Goal: Task Accomplishment & Management: Use online tool/utility

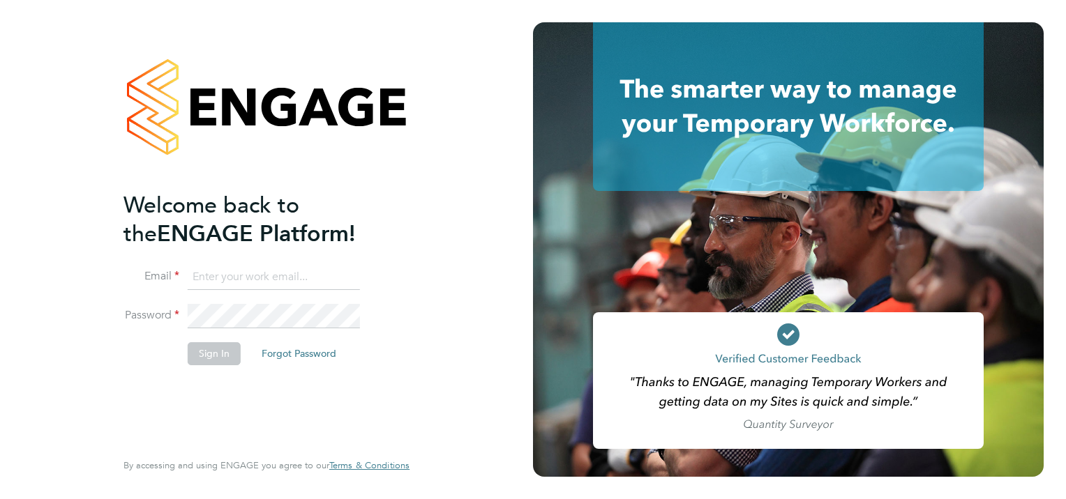
type input "Helen.flavell@justice.gov.uk"
click at [218, 355] on button "Sign In" at bounding box center [214, 354] width 53 height 22
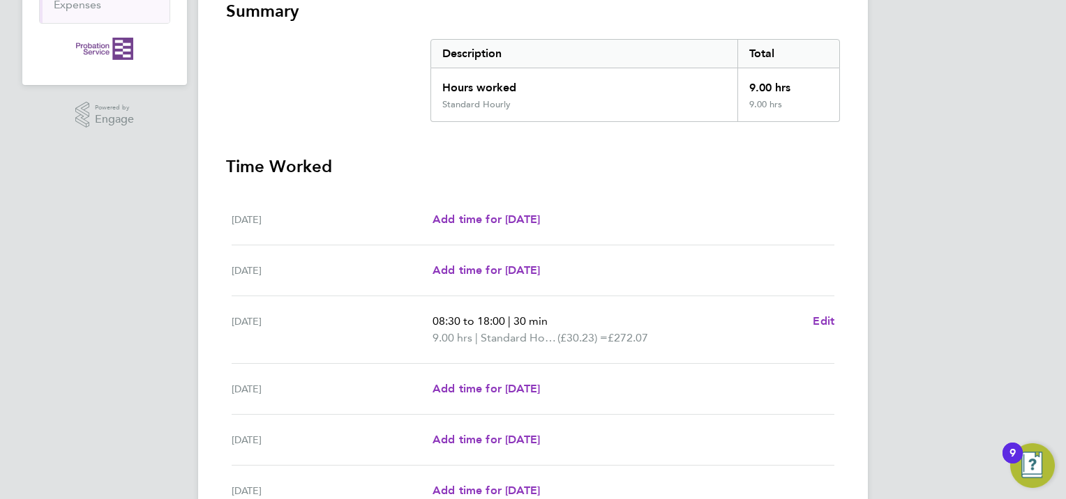
scroll to position [452, 0]
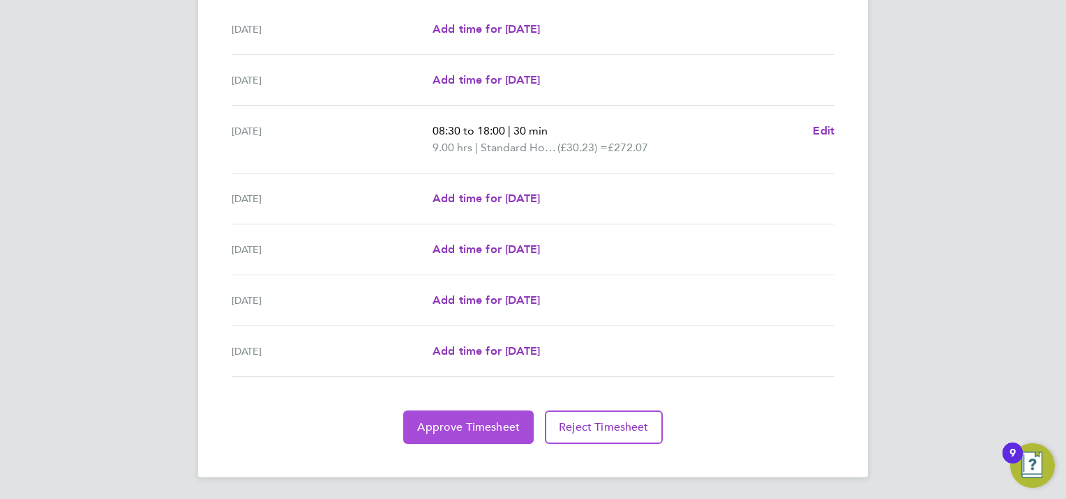
click at [437, 426] on span "Approve Timesheet" at bounding box center [468, 428] width 103 height 14
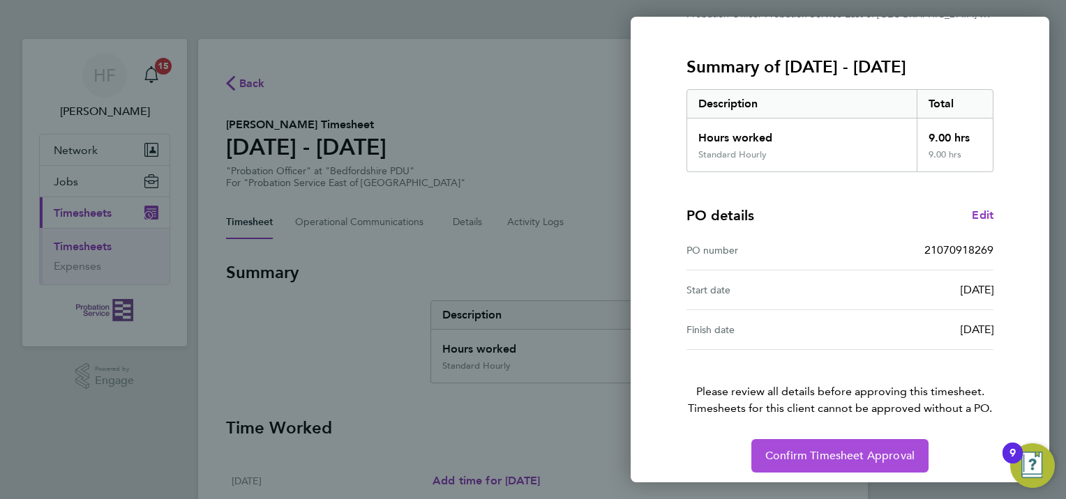
scroll to position [167, 0]
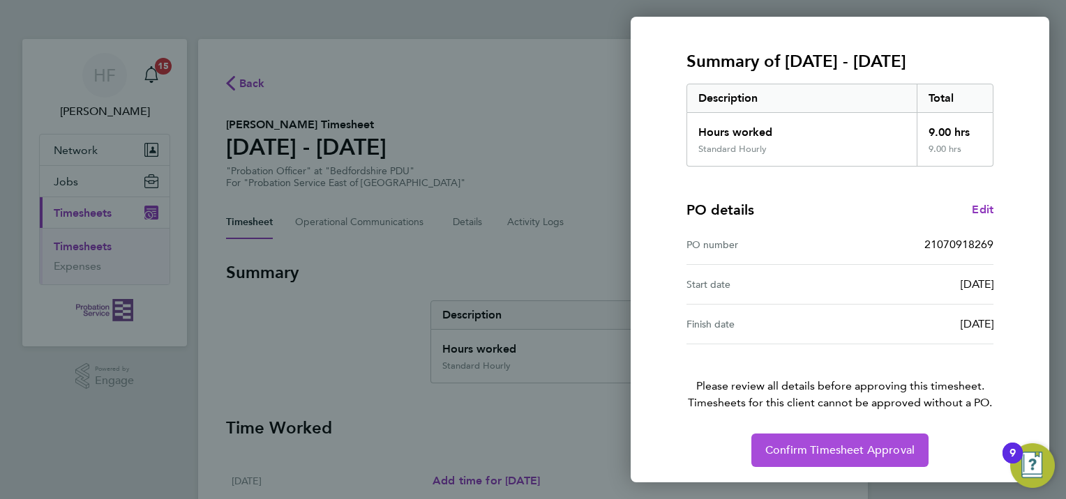
click at [832, 444] on span "Confirm Timesheet Approval" at bounding box center [839, 451] width 149 height 14
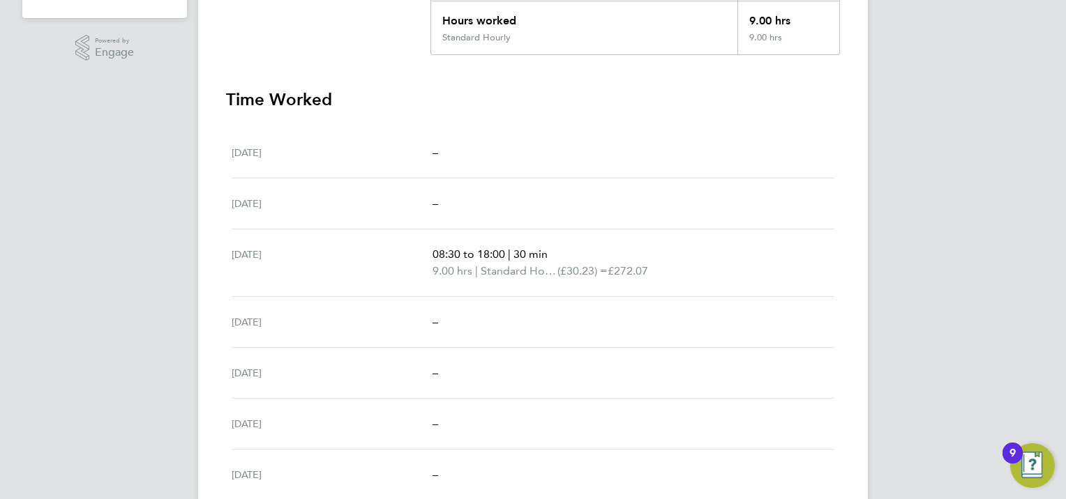
scroll to position [385, 0]
